Goal: Task Accomplishment & Management: Manage account settings

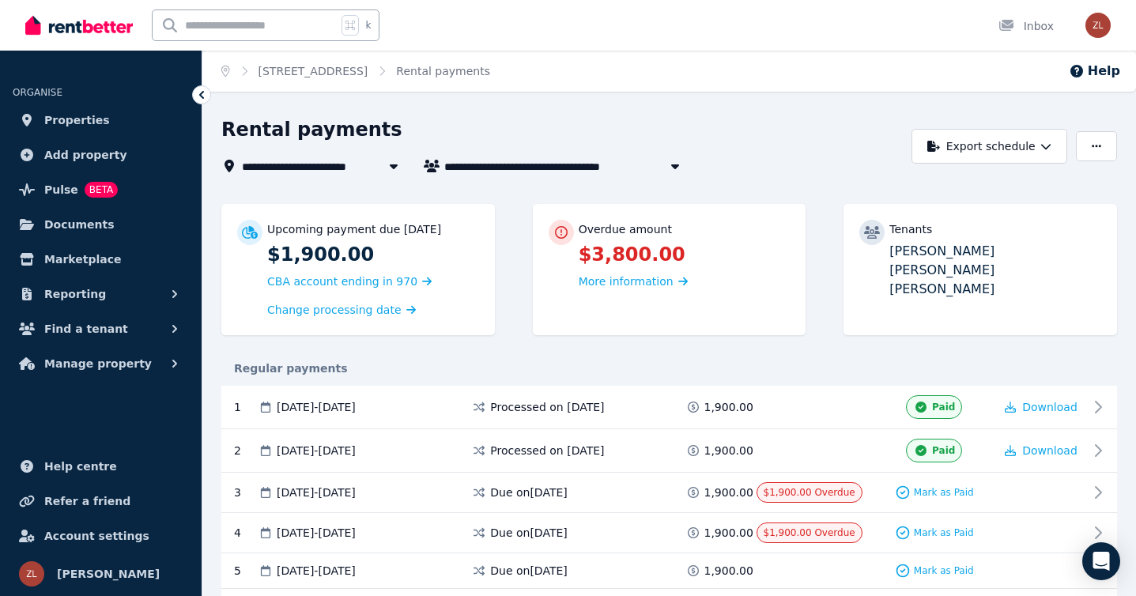
scroll to position [134, 0]
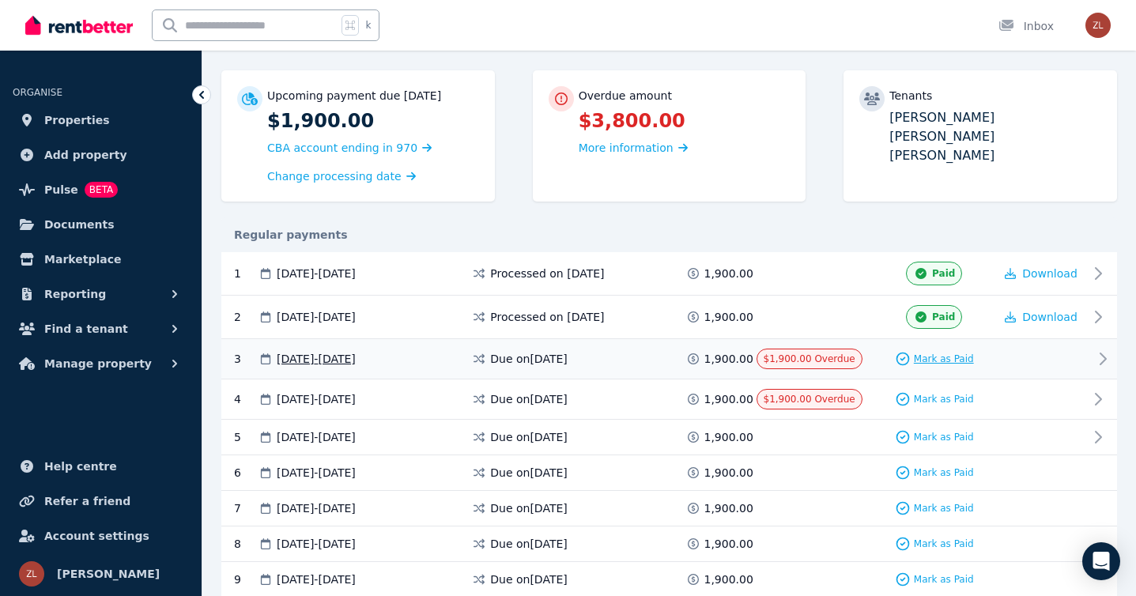
click at [941, 355] on span "Mark as Paid" at bounding box center [944, 359] width 60 height 13
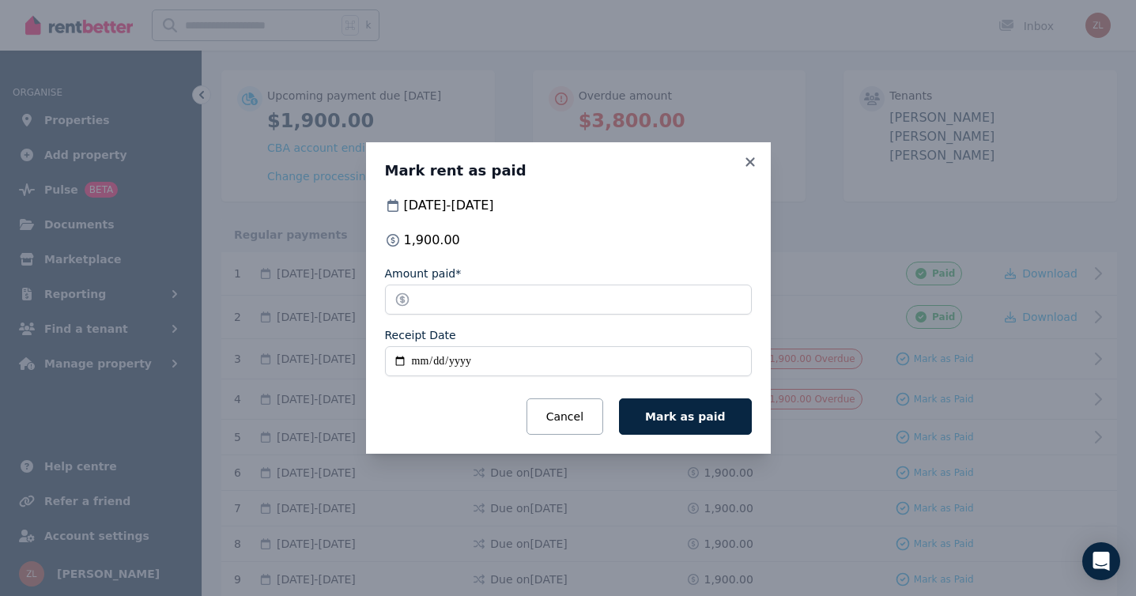
drag, startPoint x: 692, startPoint y: 413, endPoint x: 666, endPoint y: 319, distance: 97.1
click at [666, 320] on form "Amount paid* ******* Receipt Date Cancel Mark as paid" at bounding box center [568, 350] width 367 height 169
click at [749, 162] on icon at bounding box center [749, 161] width 9 height 9
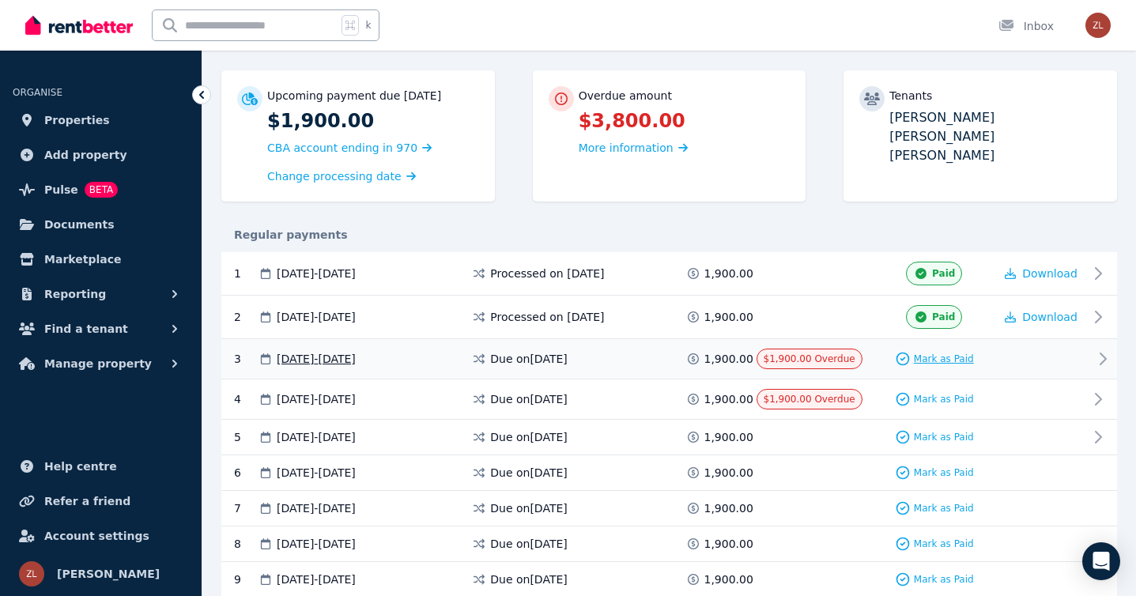
click at [934, 356] on span "Mark as Paid" at bounding box center [944, 359] width 60 height 13
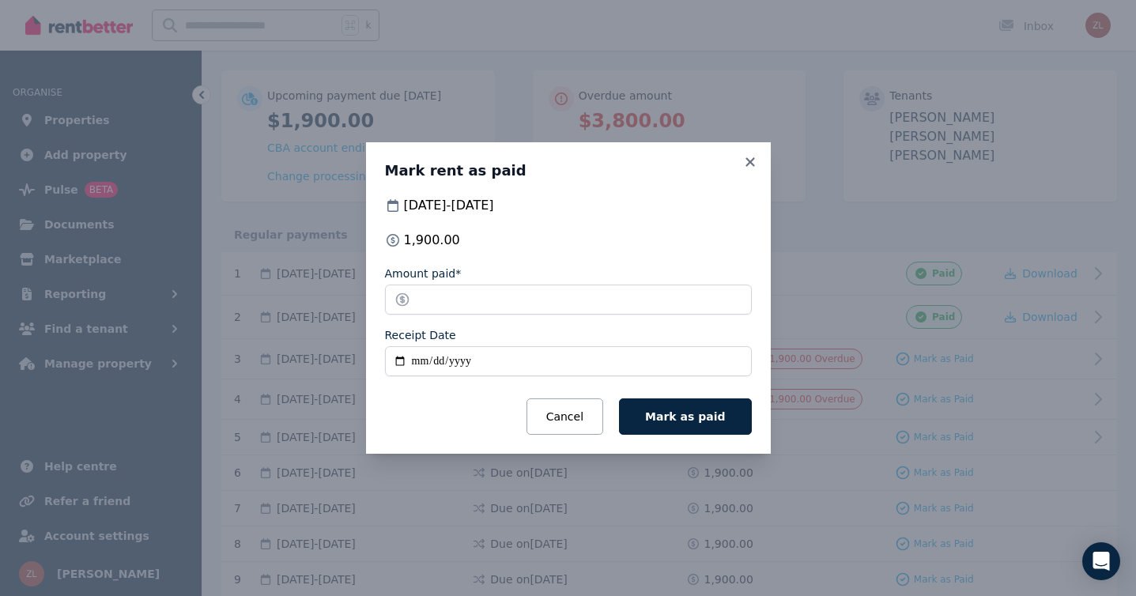
click at [519, 366] on input "Receipt Date" at bounding box center [568, 361] width 367 height 30
click at [395, 359] on input "Receipt Date" at bounding box center [568, 361] width 367 height 30
type input "**********"
click at [682, 412] on span "Mark as paid" at bounding box center [685, 416] width 80 height 13
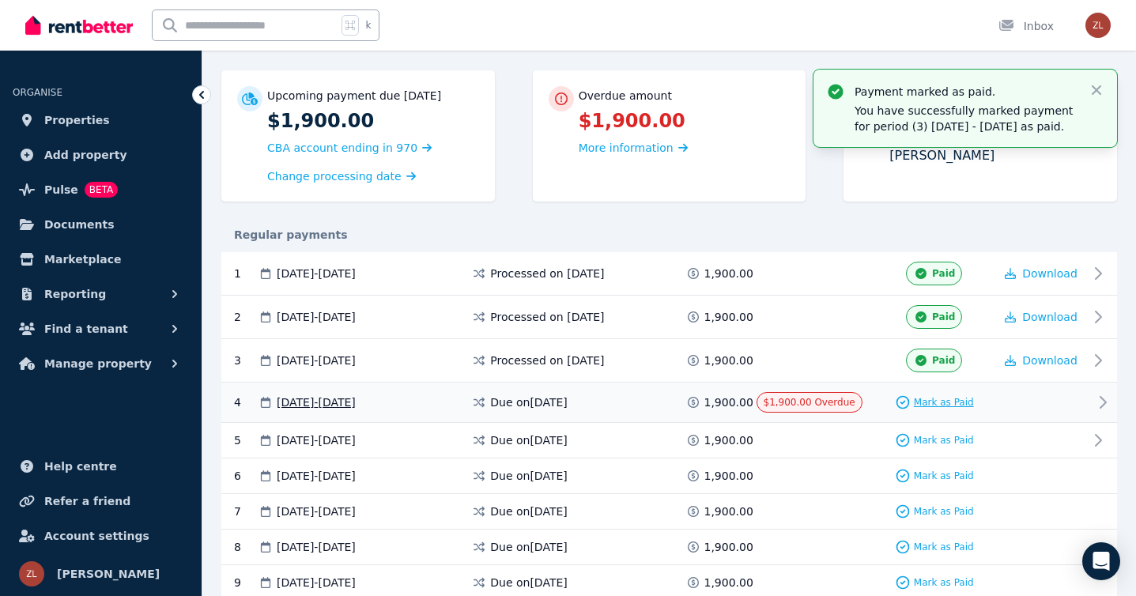
click at [916, 402] on span "Mark as Paid" at bounding box center [944, 402] width 60 height 13
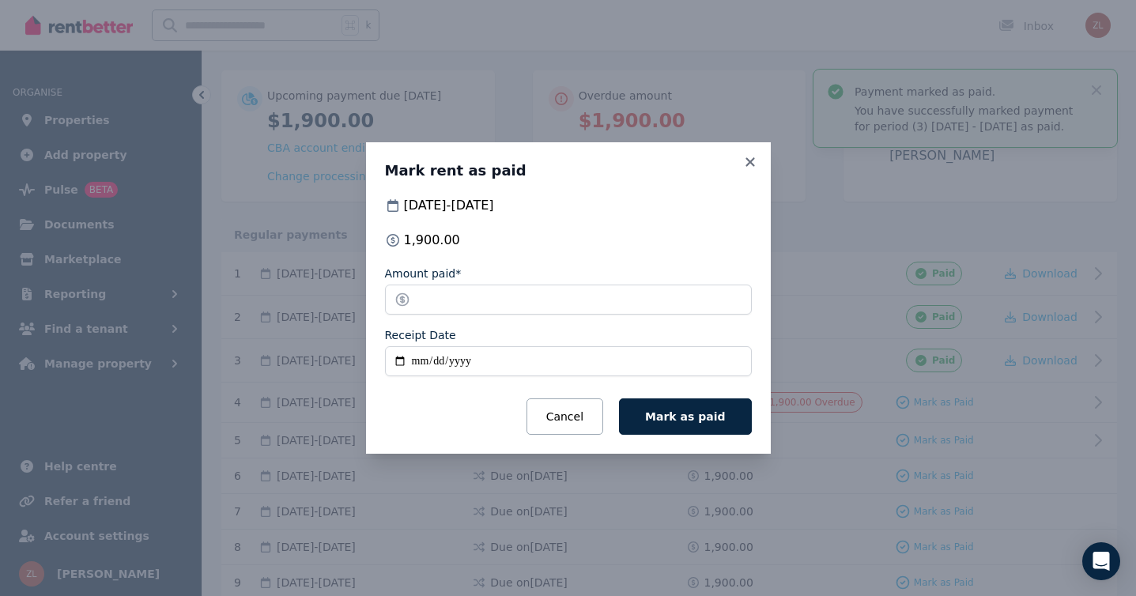
click at [398, 362] on input "Receipt Date" at bounding box center [568, 361] width 367 height 30
type input "**********"
click at [684, 417] on span "Mark as paid" at bounding box center [685, 416] width 80 height 13
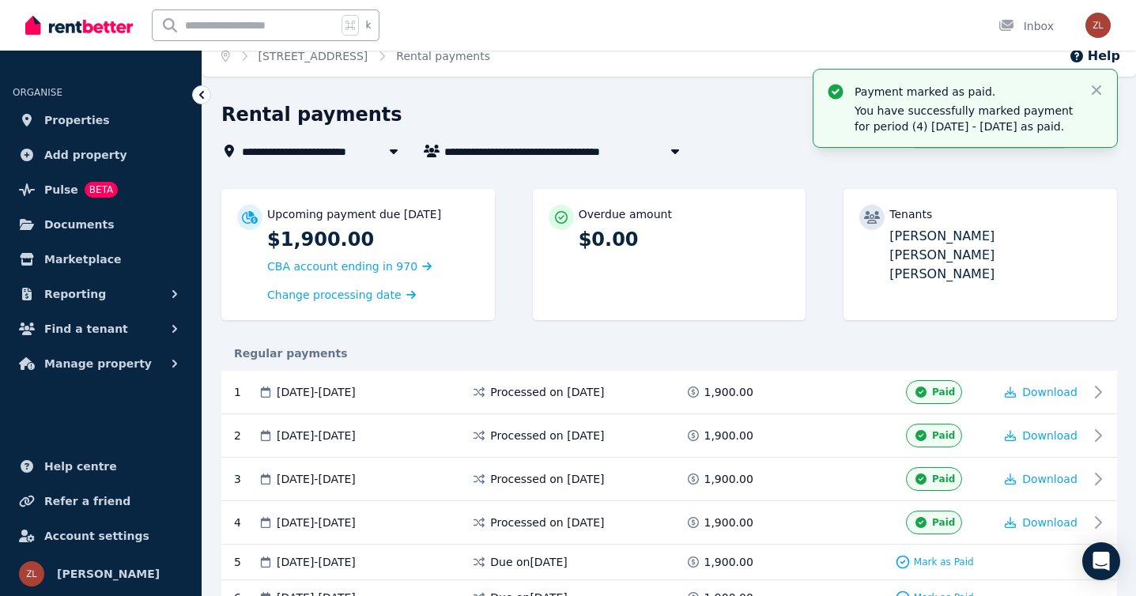
scroll to position [16, 0]
click at [1094, 86] on icon "button" at bounding box center [1096, 90] width 16 height 16
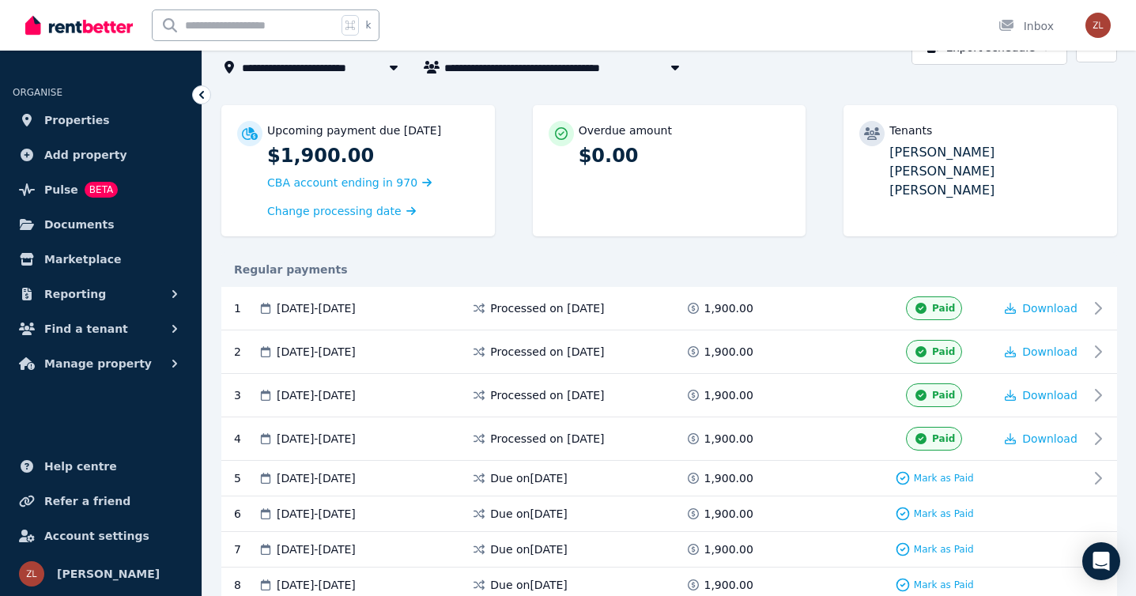
scroll to position [97, 0]
